Goal: Information Seeking & Learning: Learn about a topic

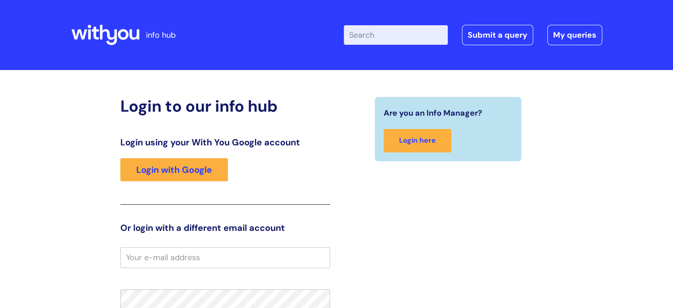
click at [200, 157] on div "Login using your With You Google account Login with Google" at bounding box center [225, 171] width 210 height 68
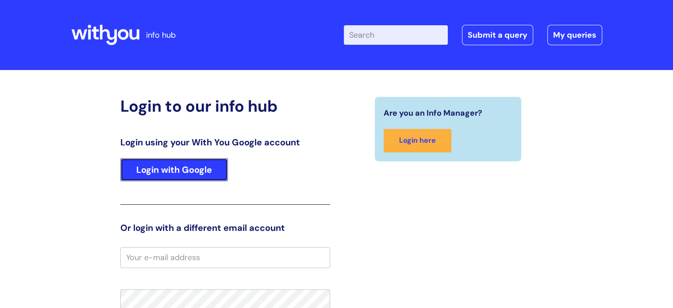
click at [190, 170] on link "Login with Google" at bounding box center [174, 169] width 108 height 23
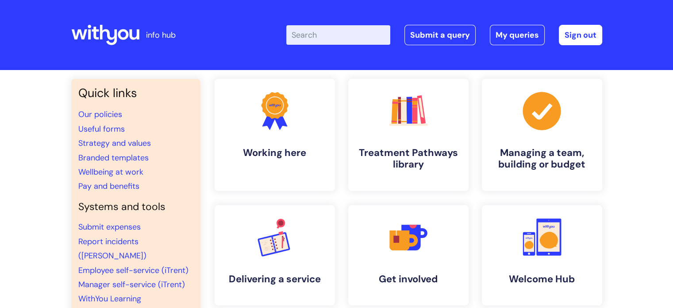
click at [343, 32] on input "Enter your search term here..." at bounding box center [338, 34] width 104 height 19
type input "sickness"
click button "Search" at bounding box center [0, 0] width 0 height 0
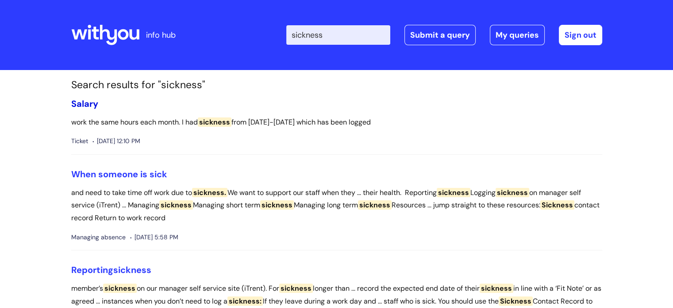
click at [95, 104] on link "Salary" at bounding box center [84, 104] width 27 height 12
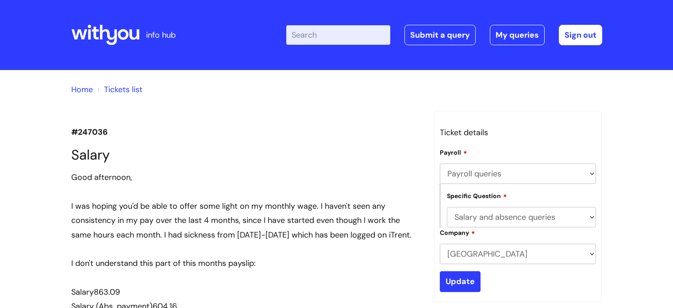
select select "Payroll queries"
select select "Salary and absence queries"
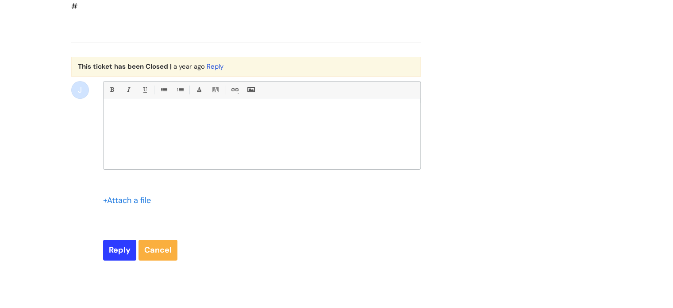
click at [151, 260] on form "Bold (Ctrl-B) Italic (Ctrl-I) Underline(Ctrl-U) • Unordered List (Ctrl-Shift-7)…" at bounding box center [262, 170] width 318 height 179
click at [152, 260] on link "Cancel" at bounding box center [158, 249] width 39 height 20
click at [166, 260] on link "Cancel" at bounding box center [158, 249] width 39 height 20
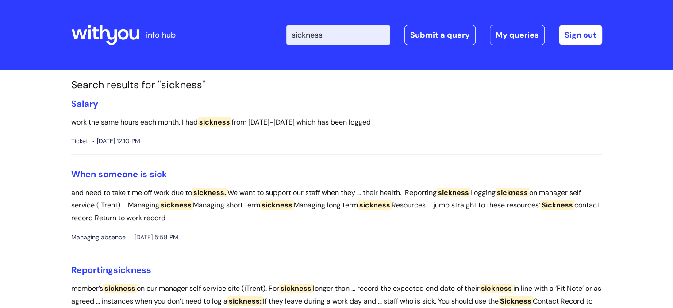
click at [366, 30] on input "sickness" at bounding box center [338, 34] width 104 height 19
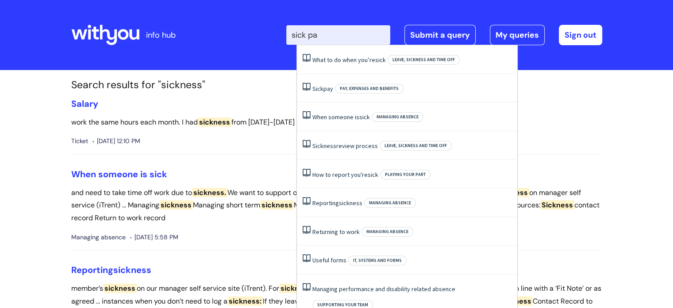
type input "sick pay"
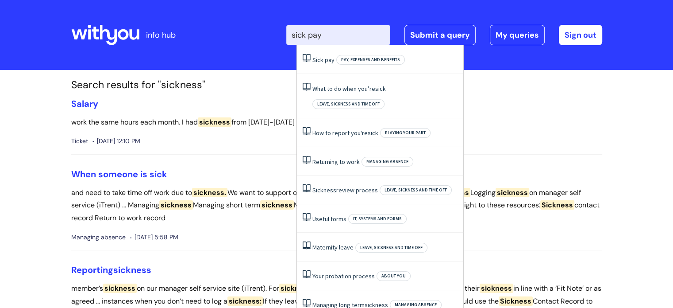
click at [359, 50] on li "Sick pay Pay, expenses and benefits" at bounding box center [380, 59] width 166 height 29
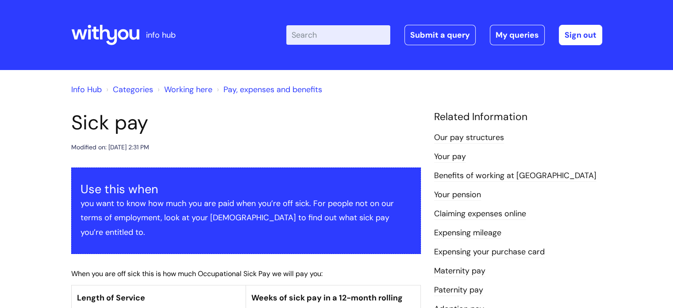
click at [374, 121] on h1 "Sick pay" at bounding box center [246, 123] width 350 height 24
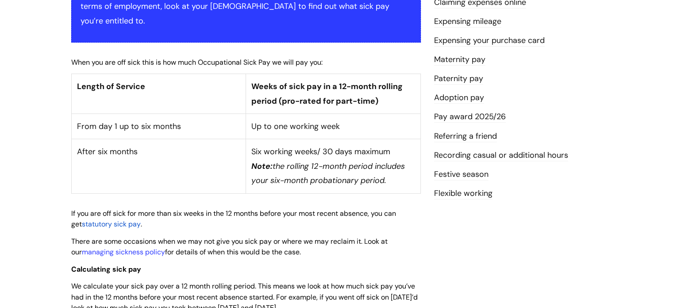
scroll to position [212, 0]
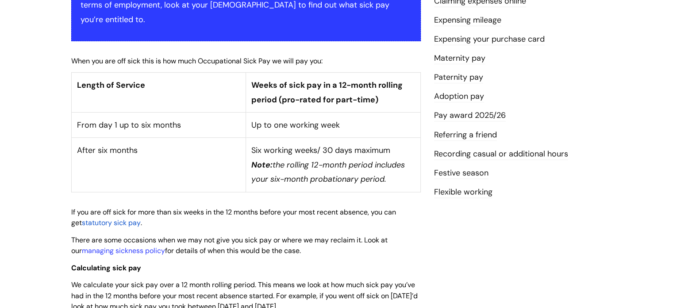
click at [396, 260] on div "Use this when you want to know how much you are paid when you’re off sick. For …" at bounding box center [246, 260] width 350 height 610
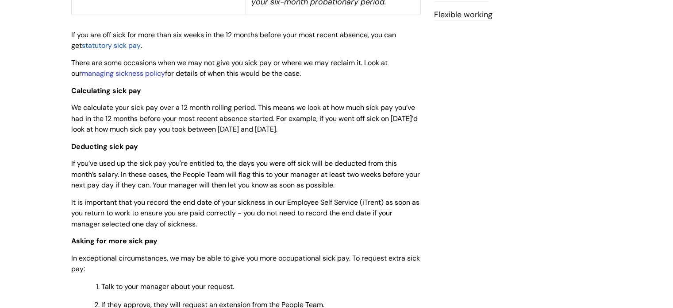
scroll to position [336, 0]
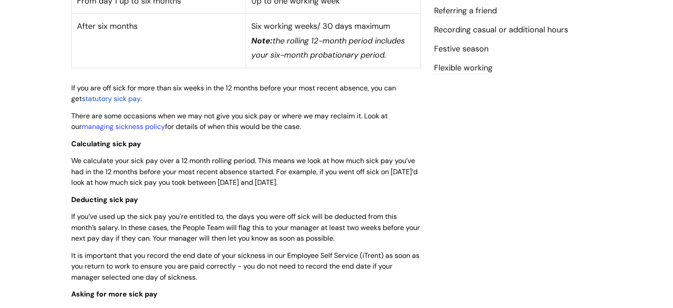
click at [126, 94] on span "statutory sick pay" at bounding box center [111, 98] width 59 height 9
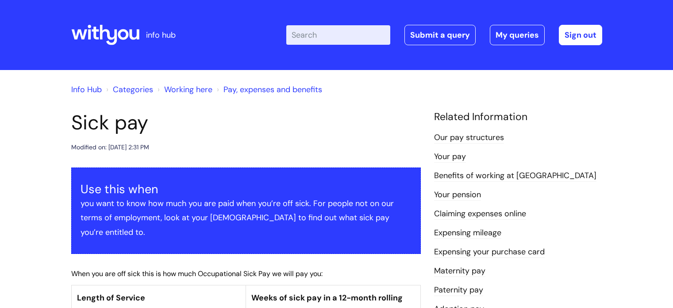
scroll to position [329, 0]
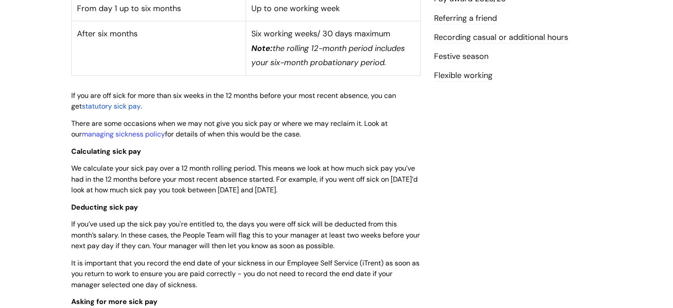
click at [356, 146] on p "Calculating sick pay" at bounding box center [246, 151] width 350 height 11
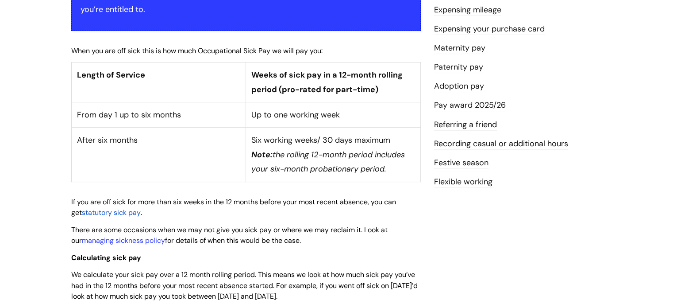
scroll to position [205, 0]
